Goal: Book appointment/travel/reservation

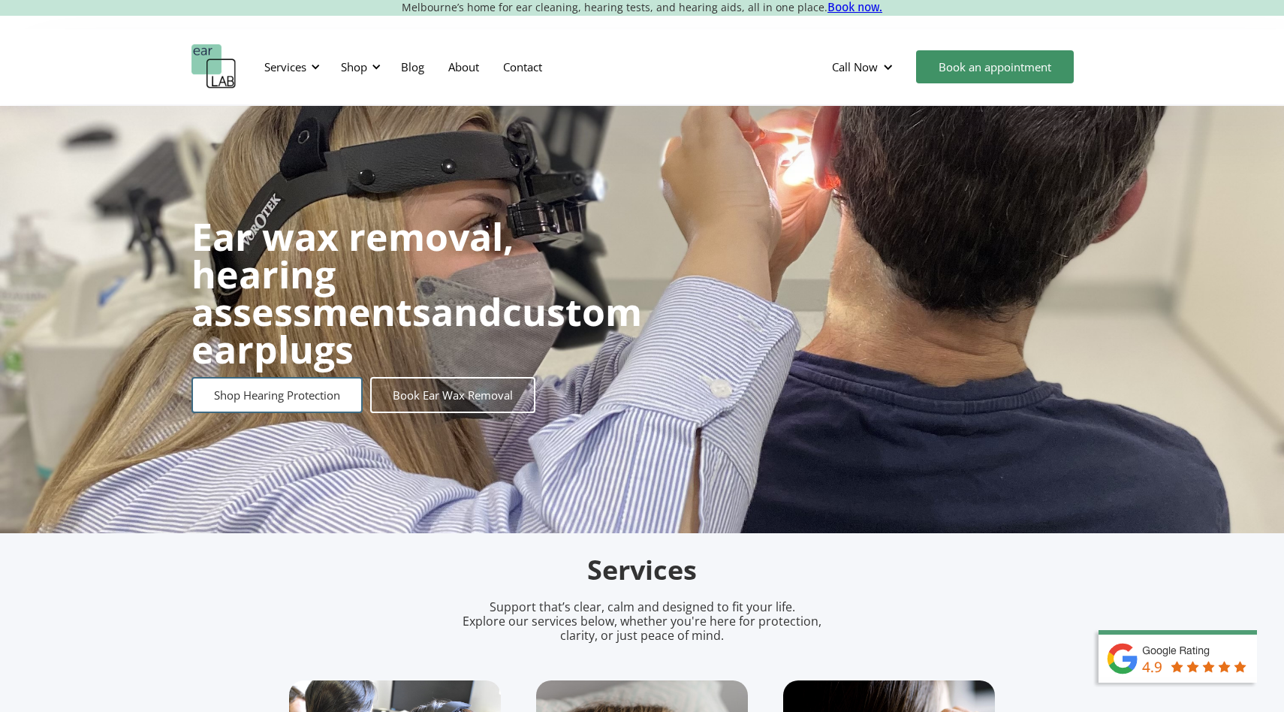
click at [334, 382] on link "Shop Hearing Protection" at bounding box center [277, 395] width 171 height 36
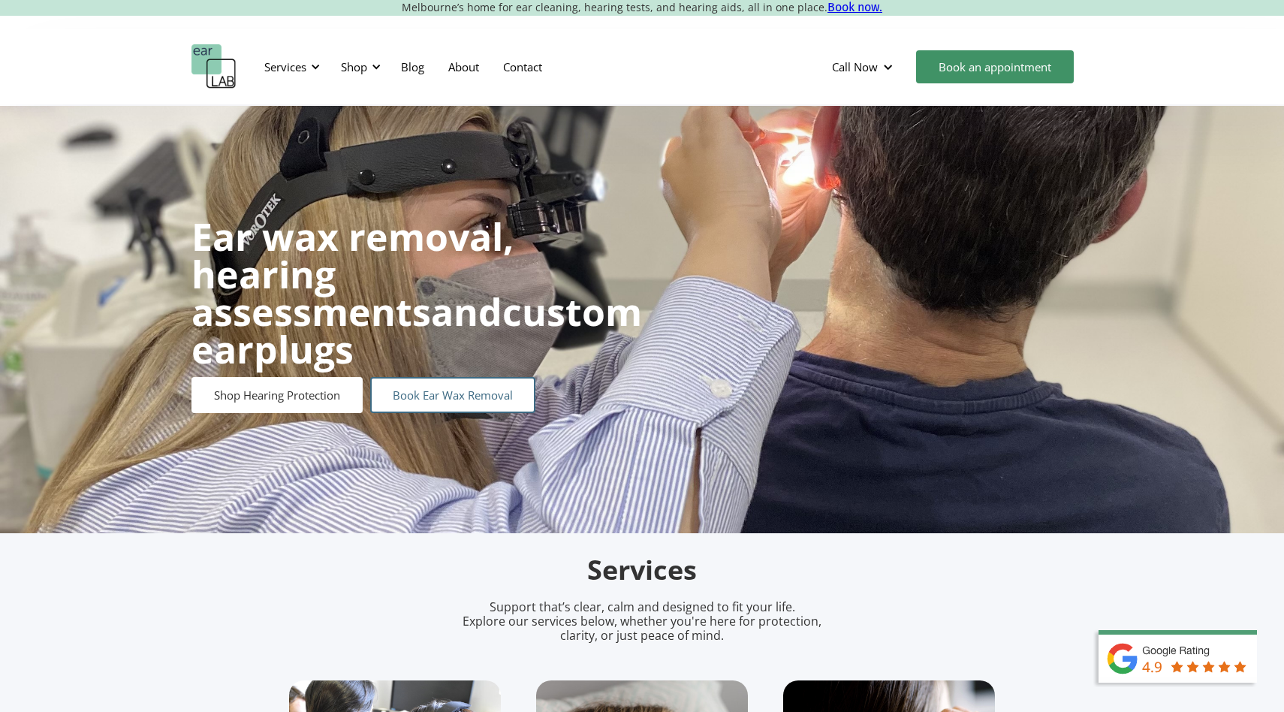
click at [474, 377] on link "Book Ear Wax Removal" at bounding box center [452, 395] width 165 height 36
